Goal: Information Seeking & Learning: Compare options

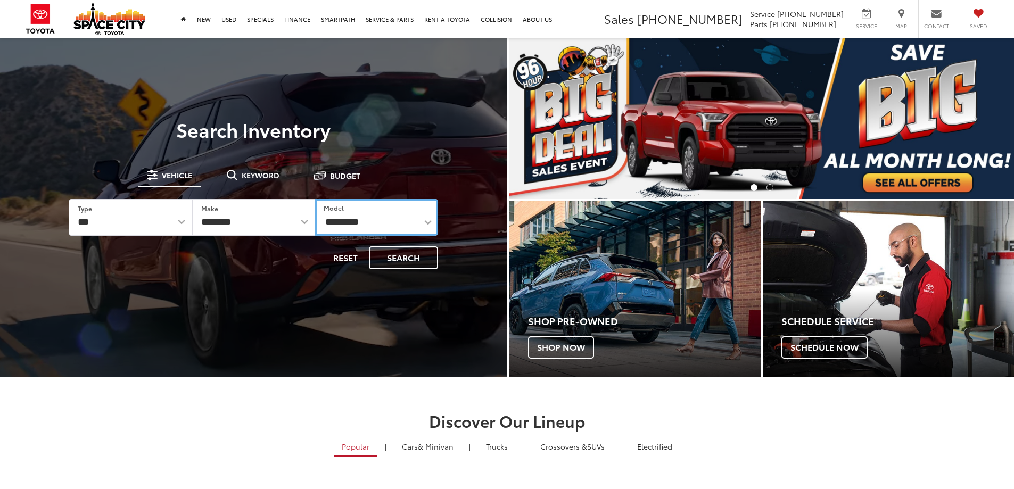
click at [352, 212] on select "**********" at bounding box center [376, 217] width 123 height 37
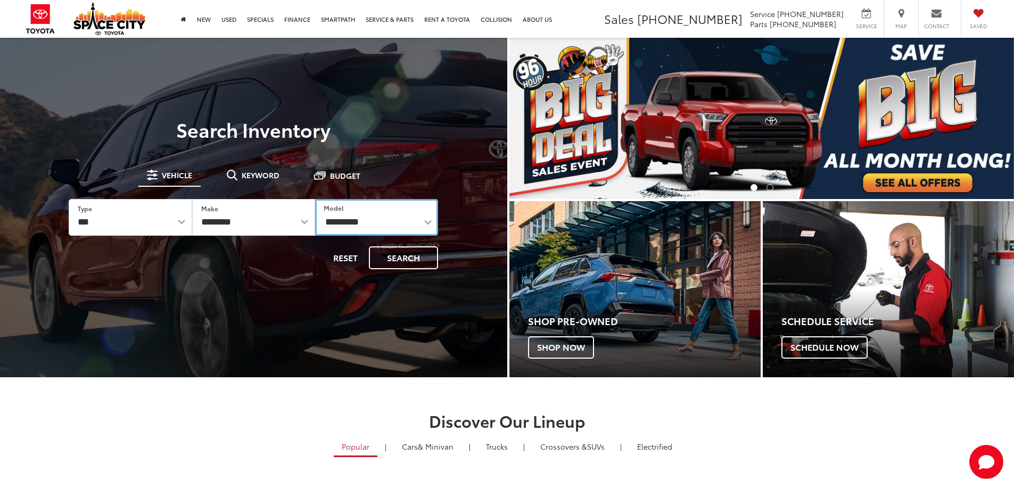
select select "*******"
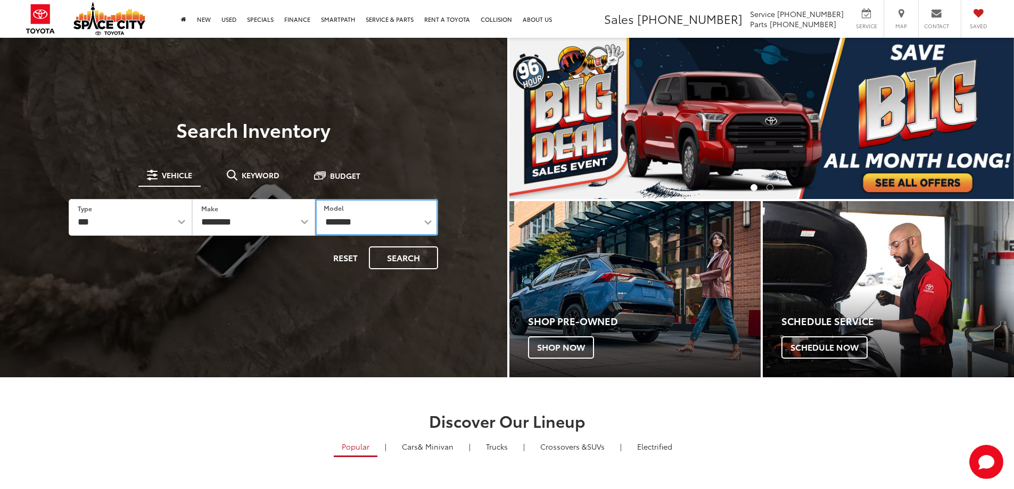
click at [315, 199] on select "**********" at bounding box center [376, 217] width 123 height 37
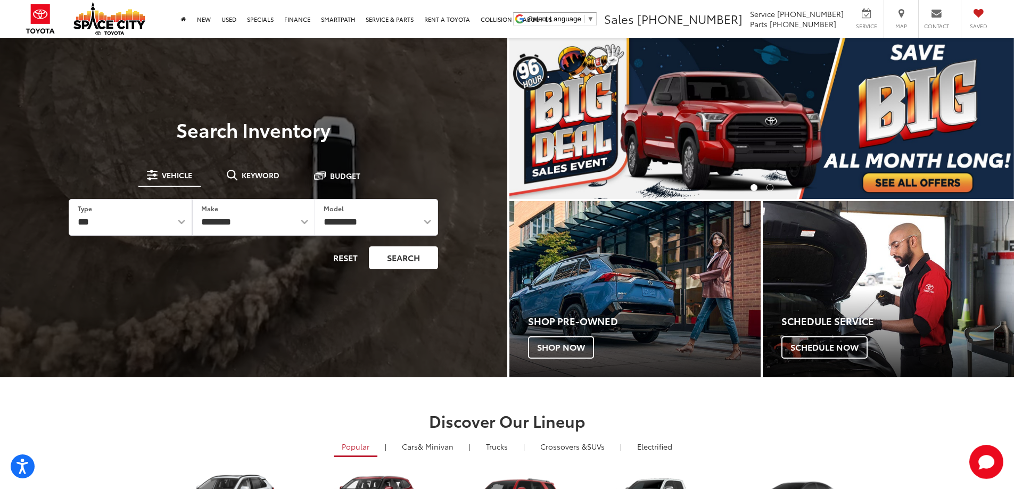
click at [381, 263] on button "Search" at bounding box center [403, 258] width 69 height 23
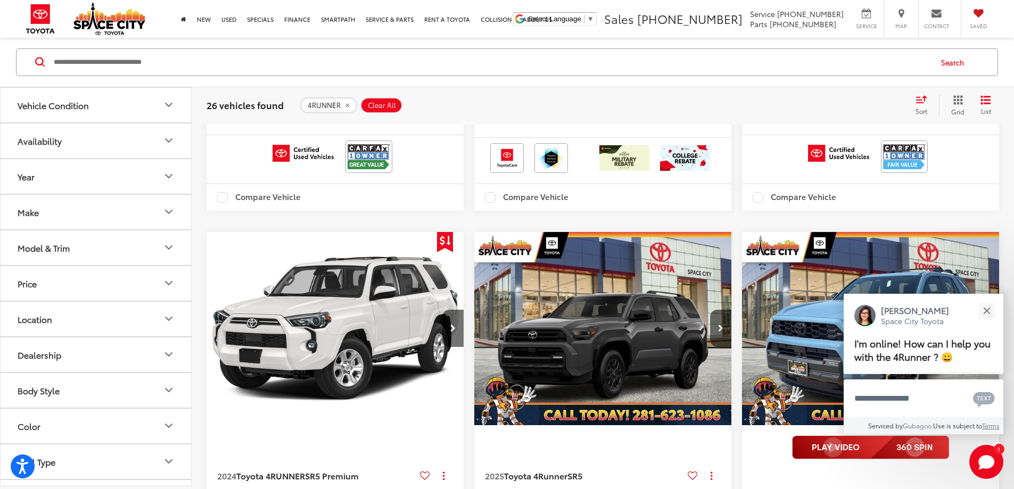
scroll to position [2039, 0]
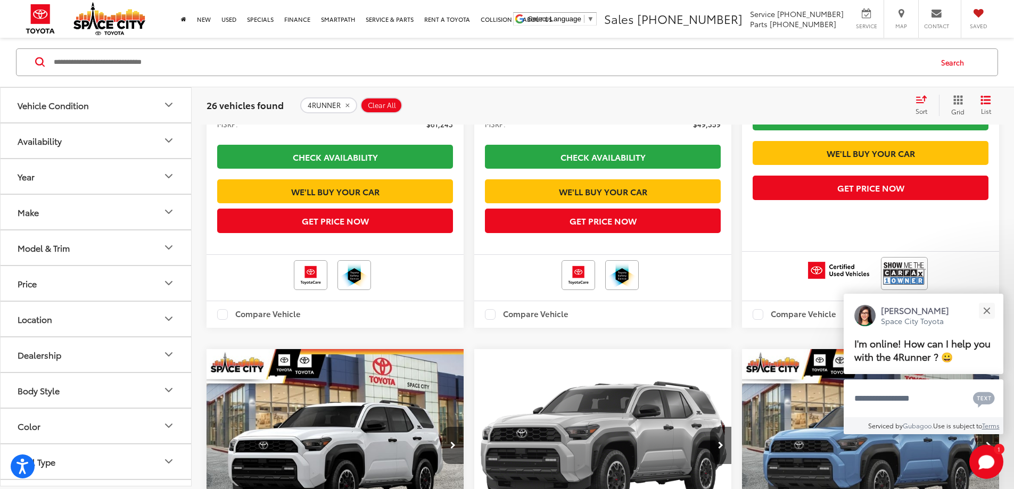
scroll to position [648, 0]
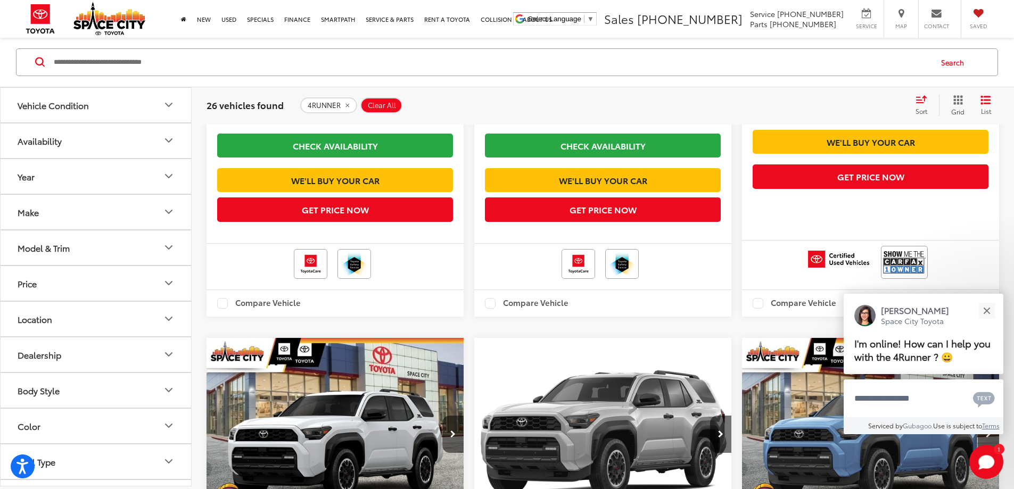
click at [485, 309] on label "Compare Vehicle" at bounding box center [527, 303] width 84 height 11
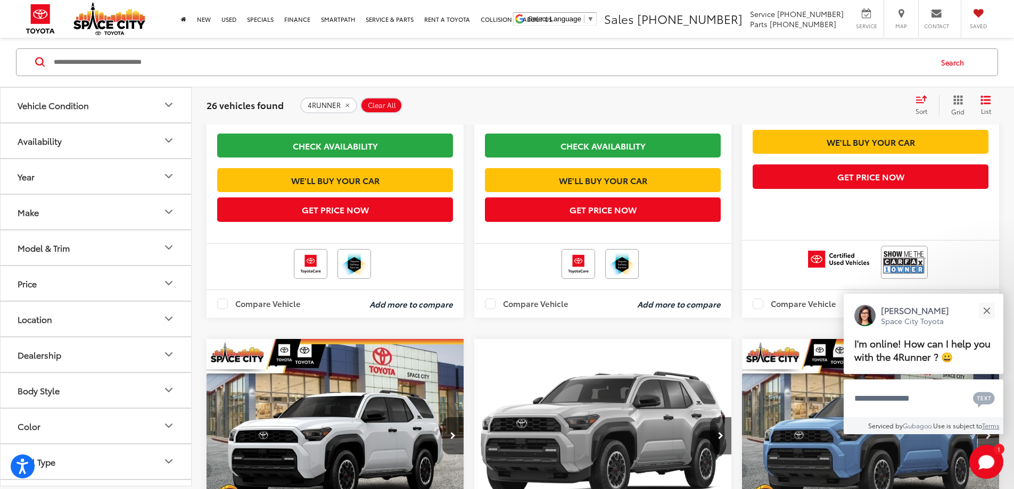
click at [753, 309] on label "Compare Vehicle" at bounding box center [795, 304] width 84 height 11
click at [921, 310] on button "View comparison" at bounding box center [955, 304] width 68 height 12
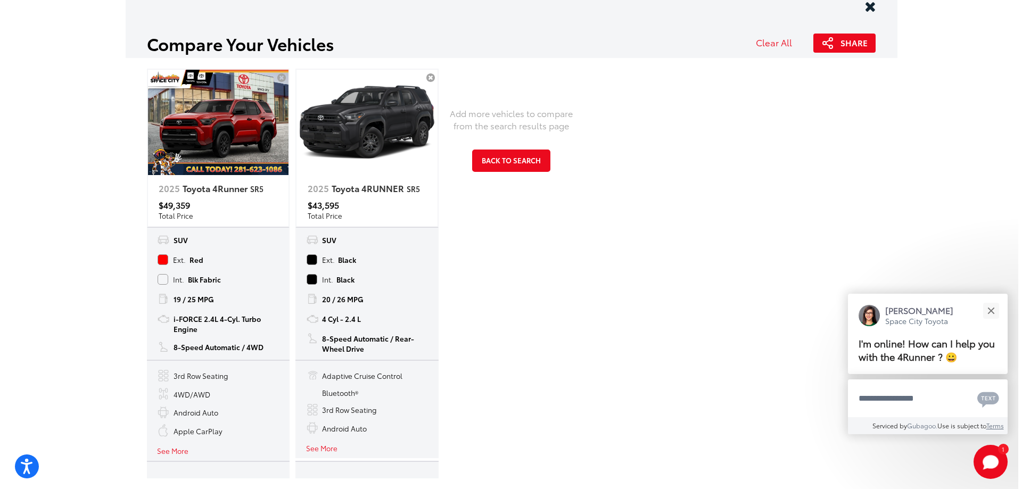
scroll to position [0, 0]
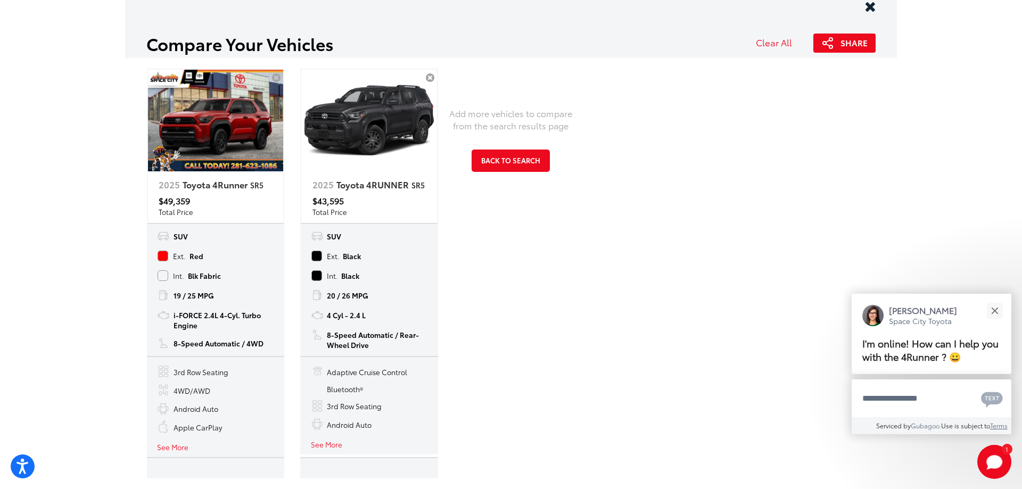
click at [158, 447] on button "See More" at bounding box center [172, 447] width 31 height 10
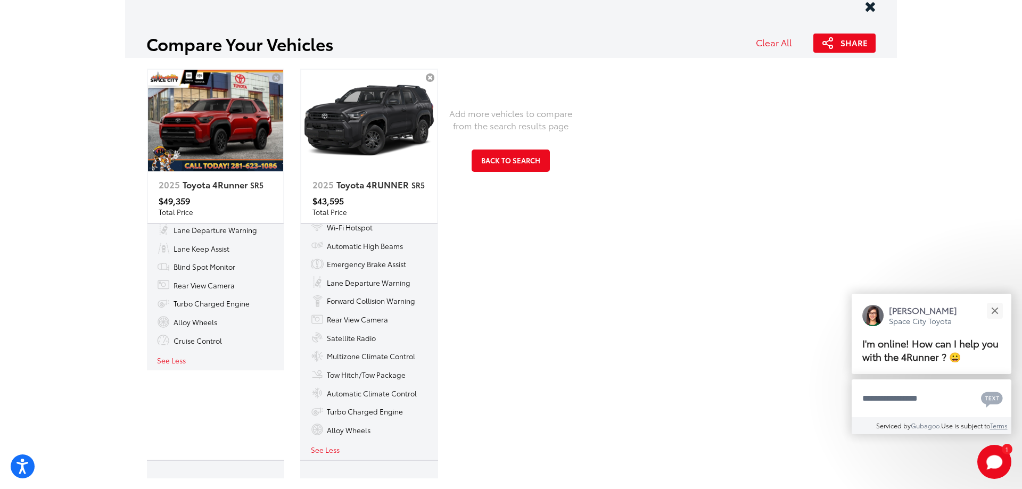
scroll to position [213, 0]
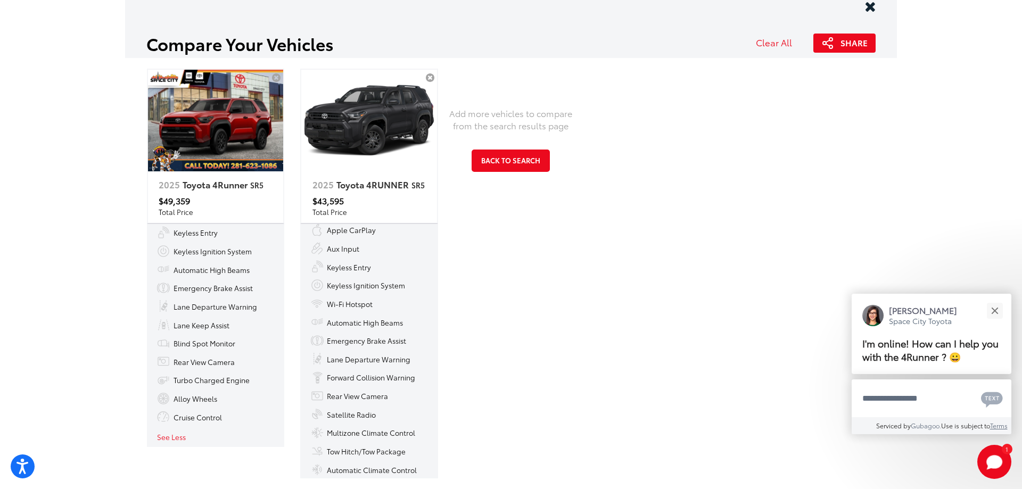
click at [337, 196] on p "$43,595" at bounding box center [370, 201] width 114 height 12
click at [367, 185] on link "2025 Toyota 4RUNNER SR5" at bounding box center [369, 182] width 136 height 23
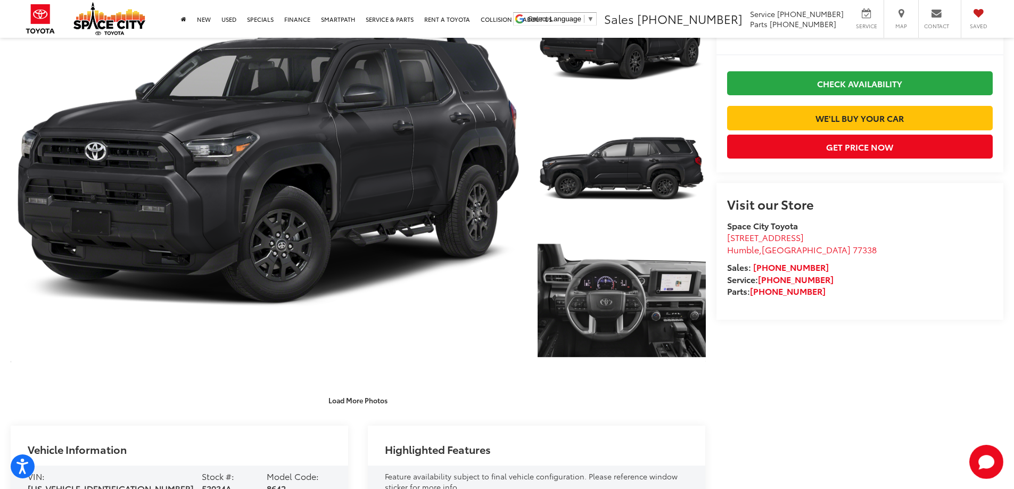
click at [727, 101] on capital-one-entry-button at bounding box center [727, 101] width 0 height 0
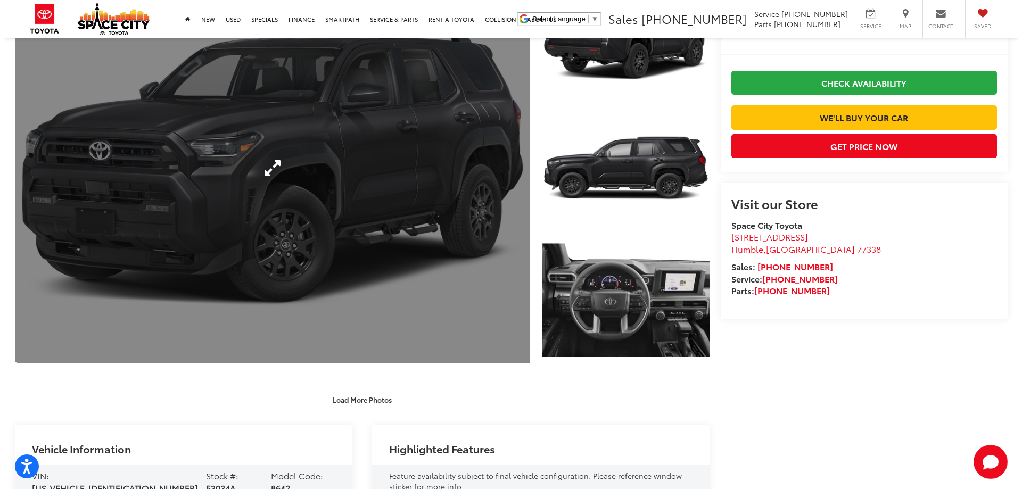
scroll to position [107, 0]
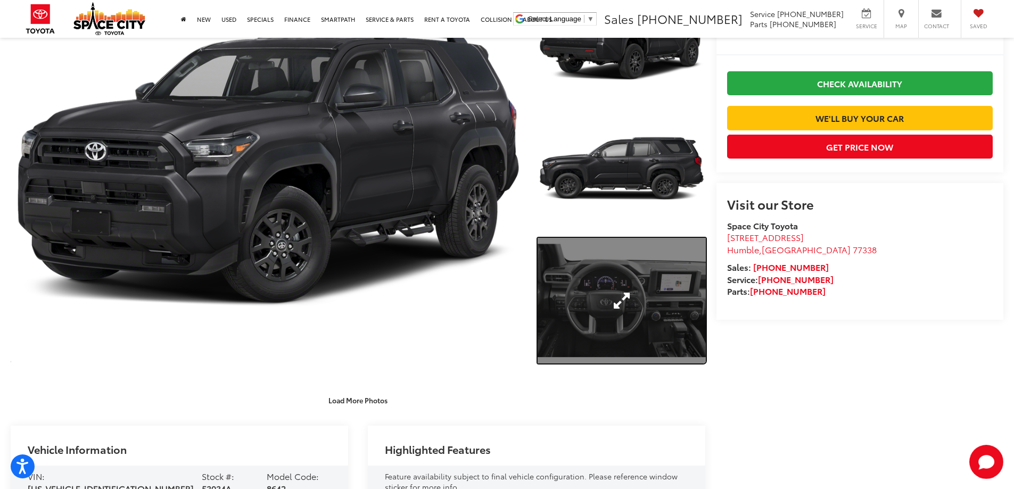
click at [677, 265] on link "Expand Photo 3" at bounding box center [622, 301] width 168 height 126
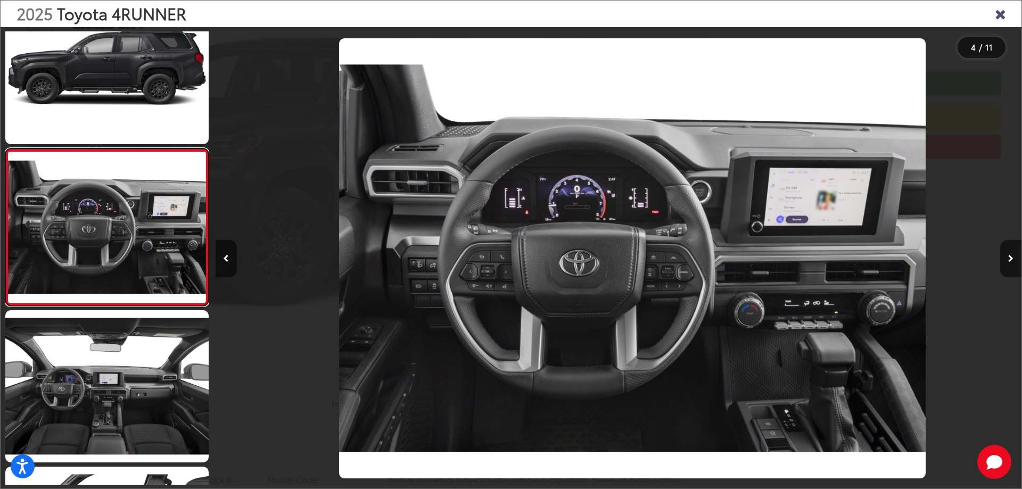
scroll to position [0, 2419]
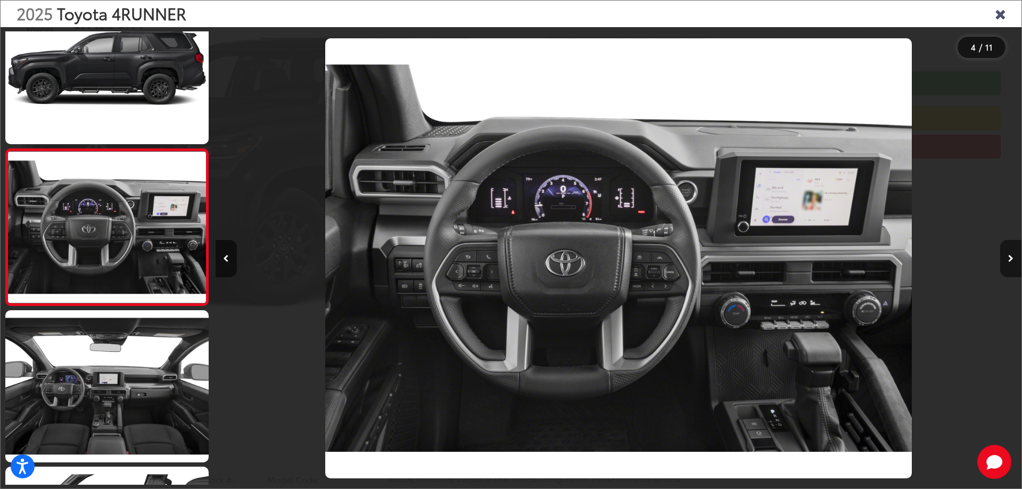
click at [1012, 264] on button "Next image" at bounding box center [1011, 258] width 21 height 37
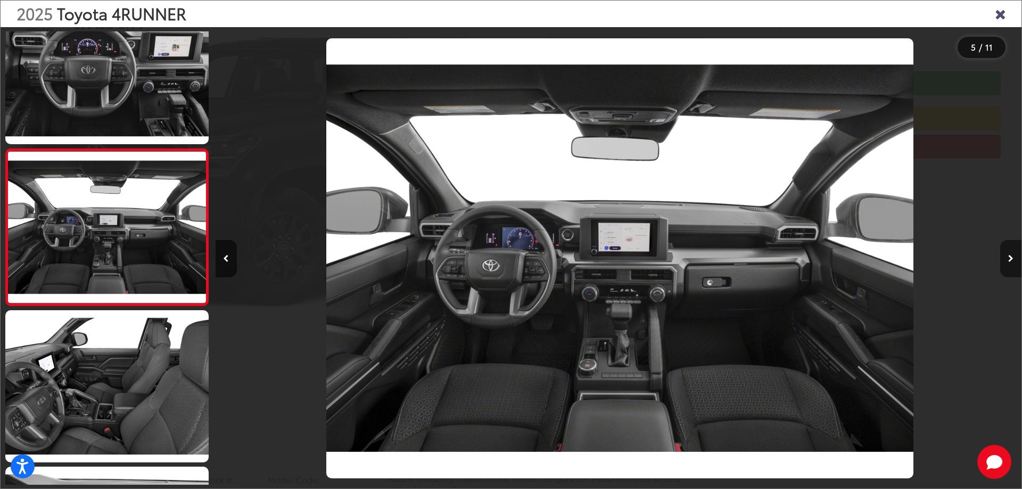
scroll to position [0, 3226]
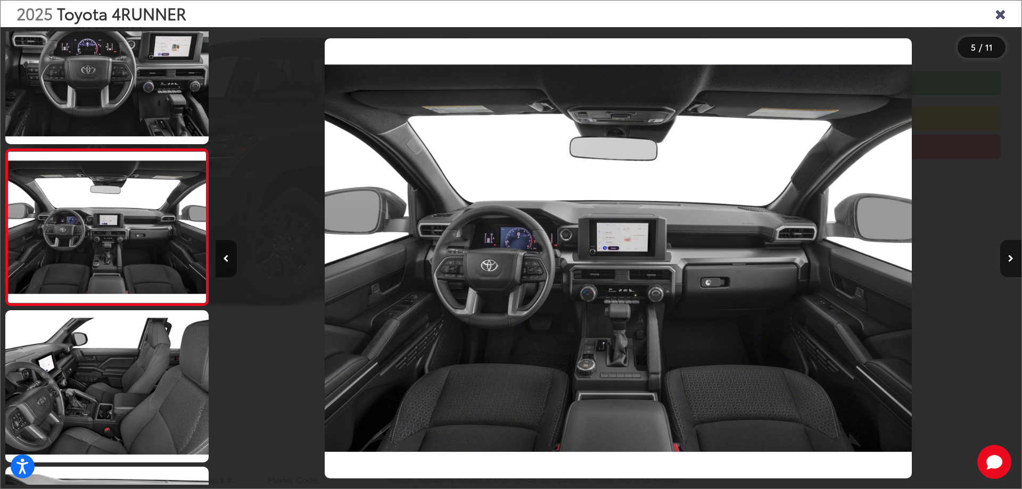
click at [1012, 264] on button "Next image" at bounding box center [1011, 258] width 21 height 37
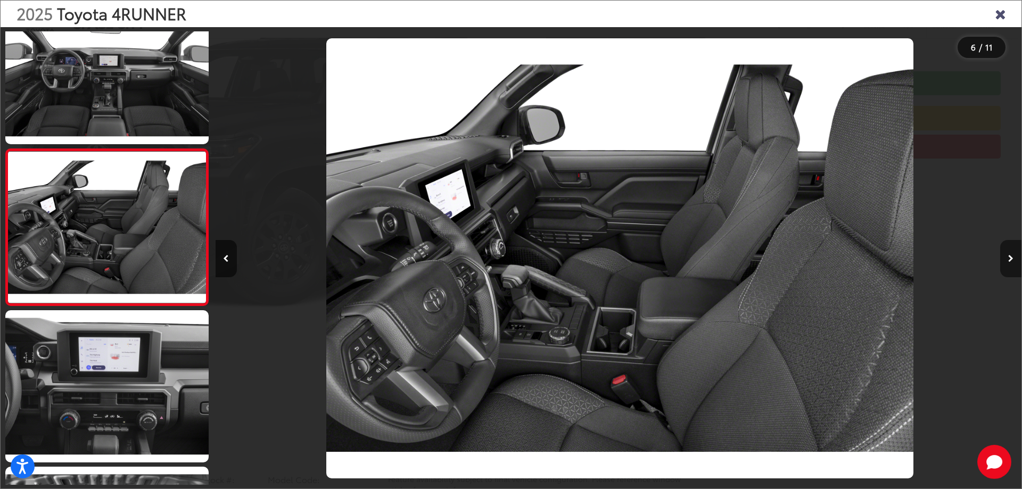
scroll to position [0, 4032]
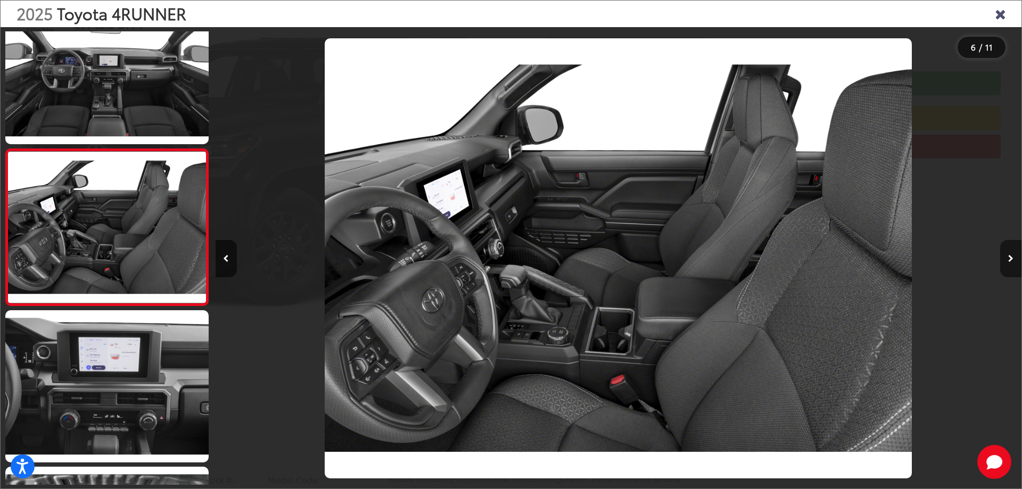
click at [1012, 264] on button "Next image" at bounding box center [1011, 258] width 21 height 37
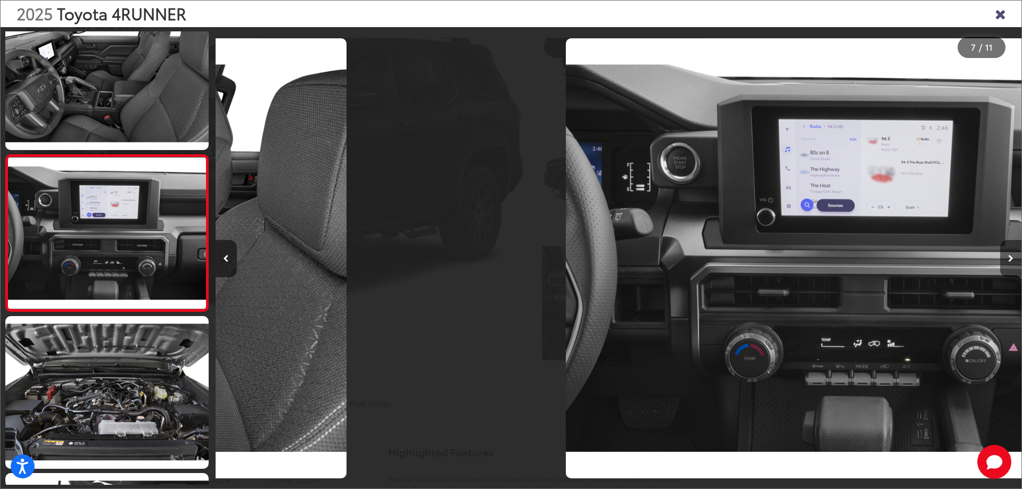
scroll to position [823, 0]
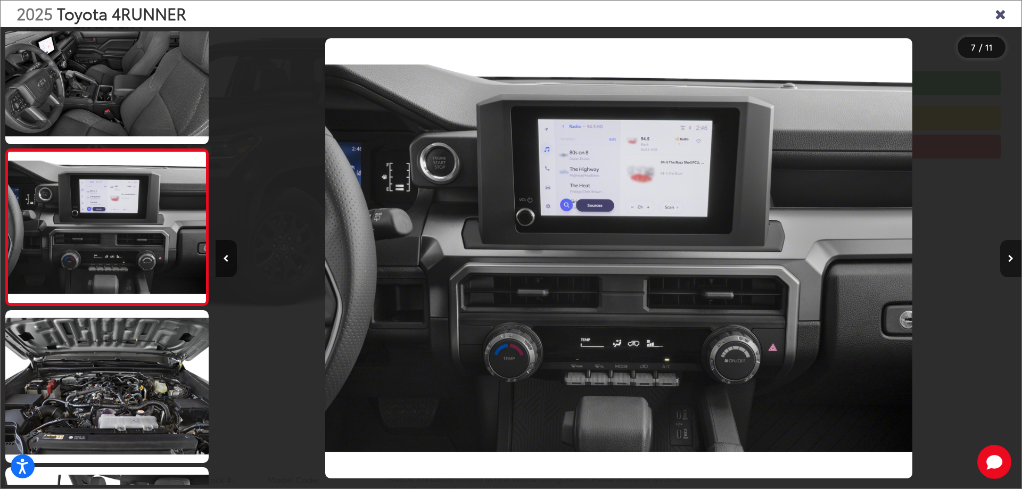
click at [1012, 264] on button "Next image" at bounding box center [1011, 258] width 21 height 37
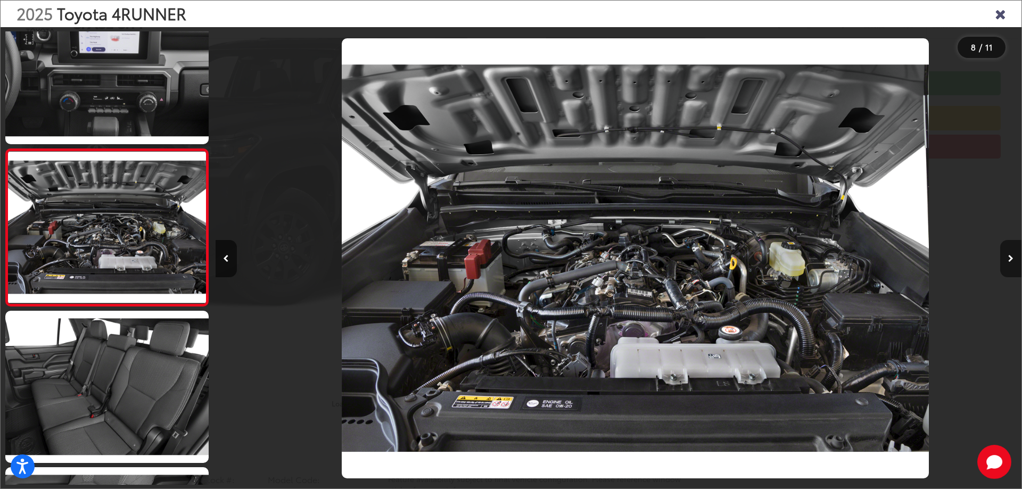
scroll to position [0, 5645]
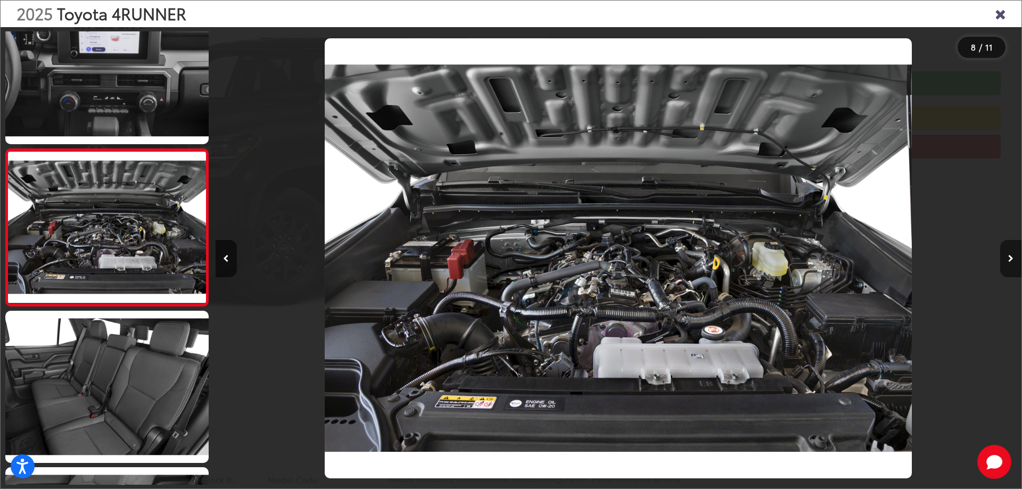
click at [1012, 264] on button "Next image" at bounding box center [1011, 258] width 21 height 37
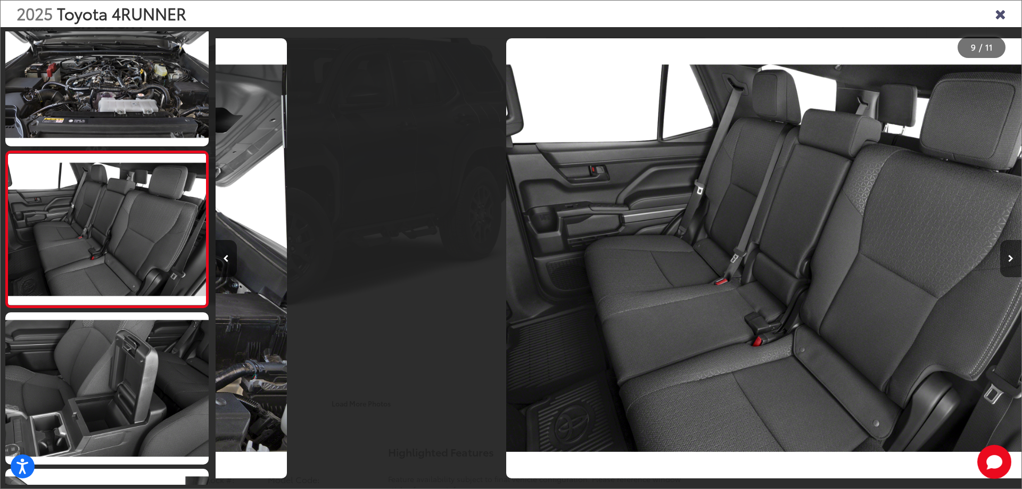
scroll to position [1137, 0]
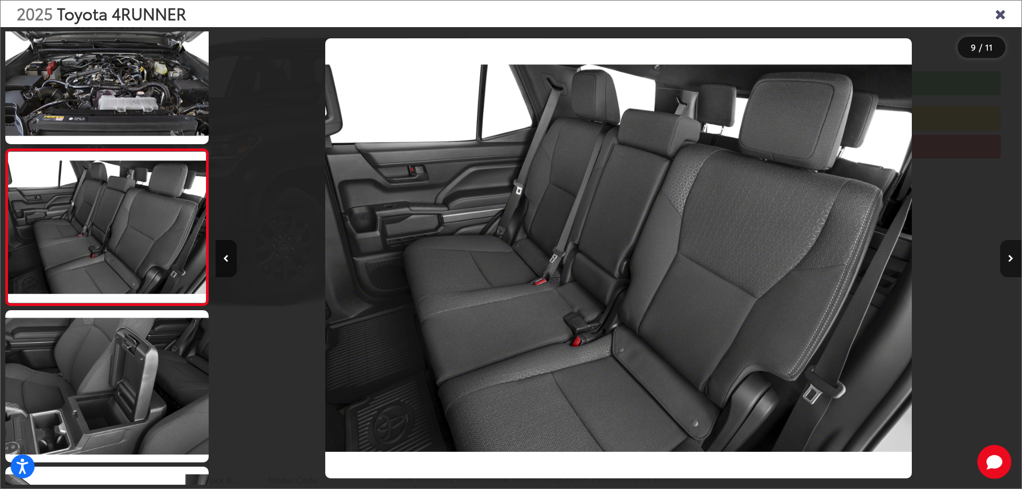
click at [1012, 264] on button "Next image" at bounding box center [1011, 258] width 21 height 37
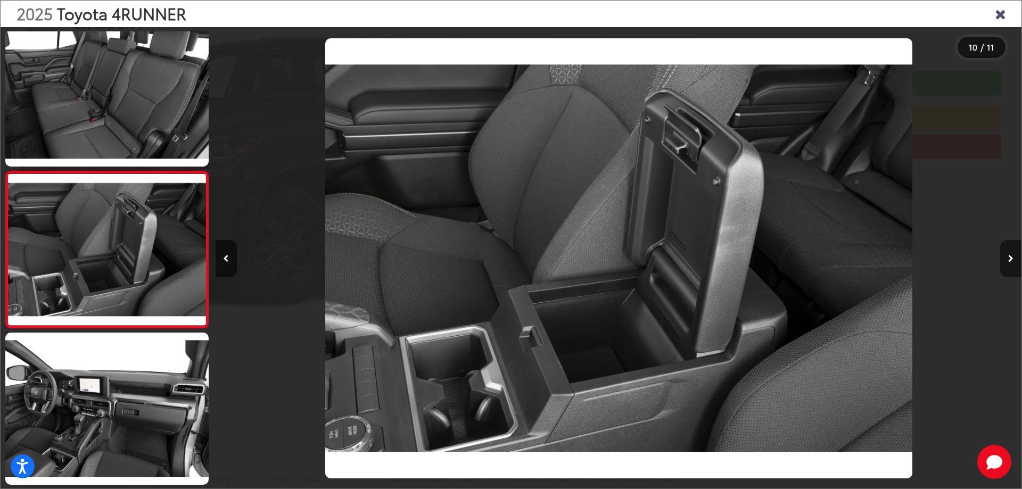
scroll to position [0, 7258]
click at [1012, 264] on button "Next image" at bounding box center [1011, 258] width 21 height 37
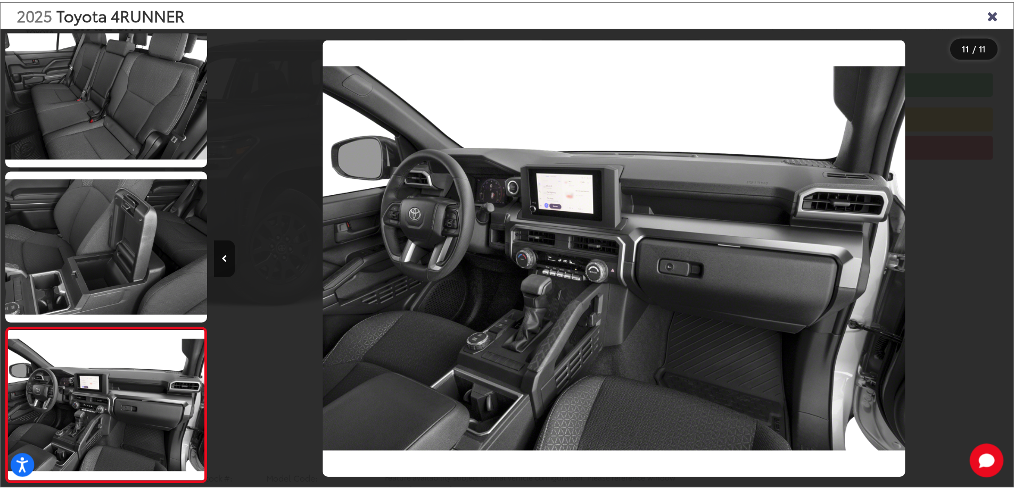
scroll to position [0, 8065]
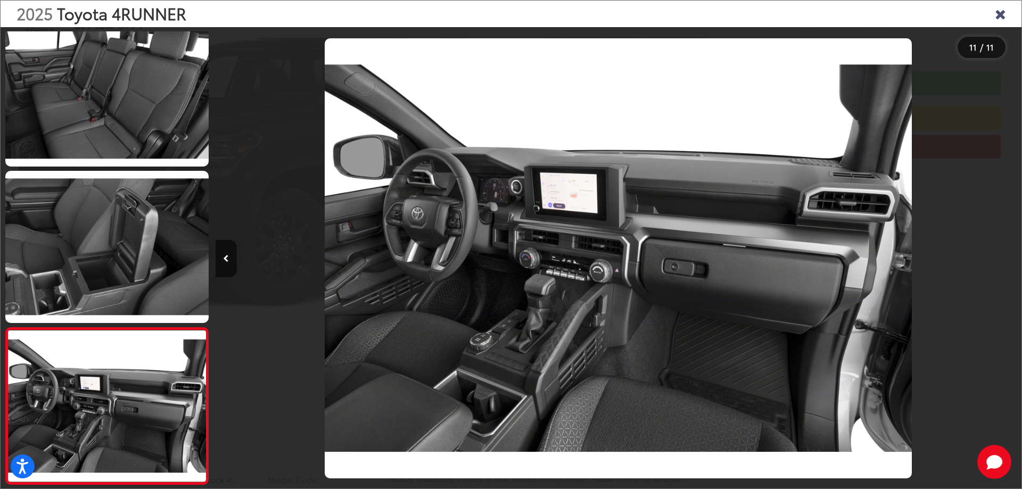
click at [1012, 264] on div at bounding box center [921, 258] width 202 height 463
click at [1001, 20] on icon "Close gallery" at bounding box center [1000, 13] width 11 height 14
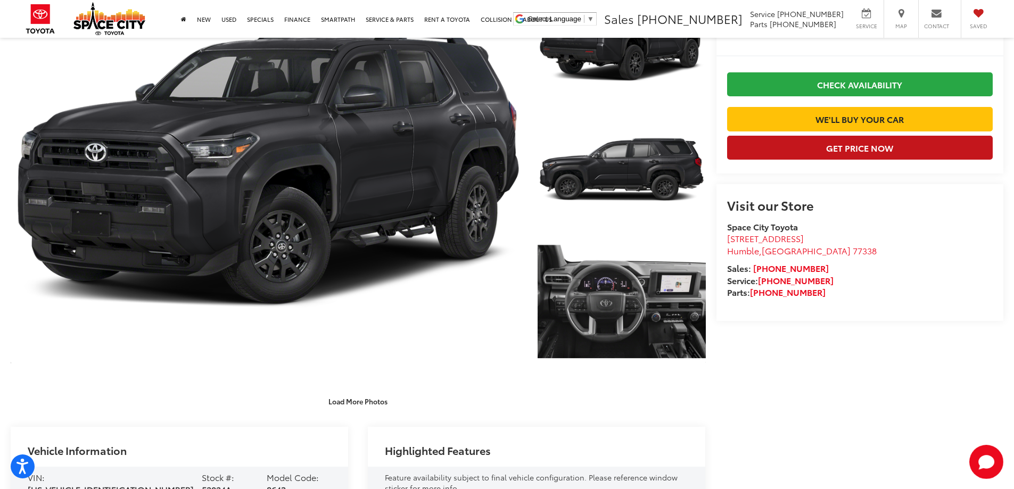
scroll to position [107, 0]
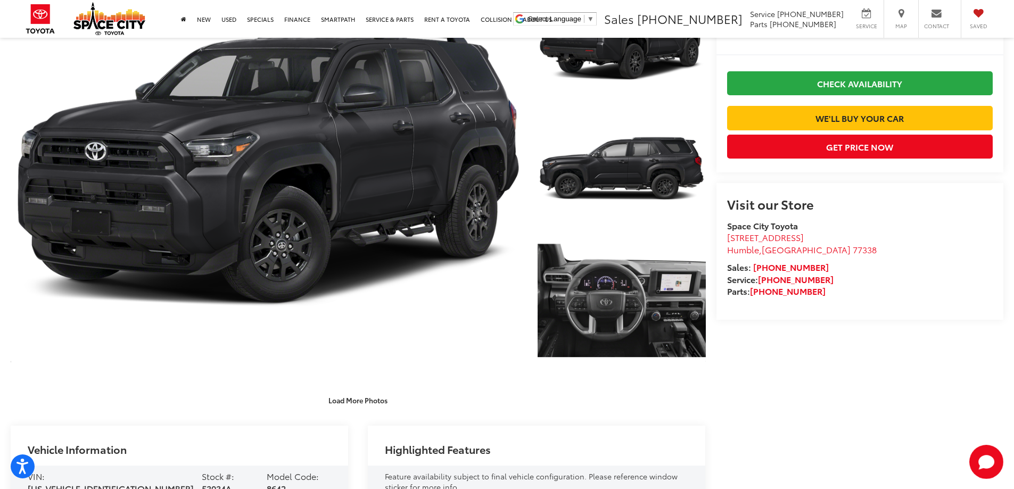
click at [727, 101] on capital-one-entry-button at bounding box center [727, 101] width 0 height 0
